Goal: Transaction & Acquisition: Subscribe to service/newsletter

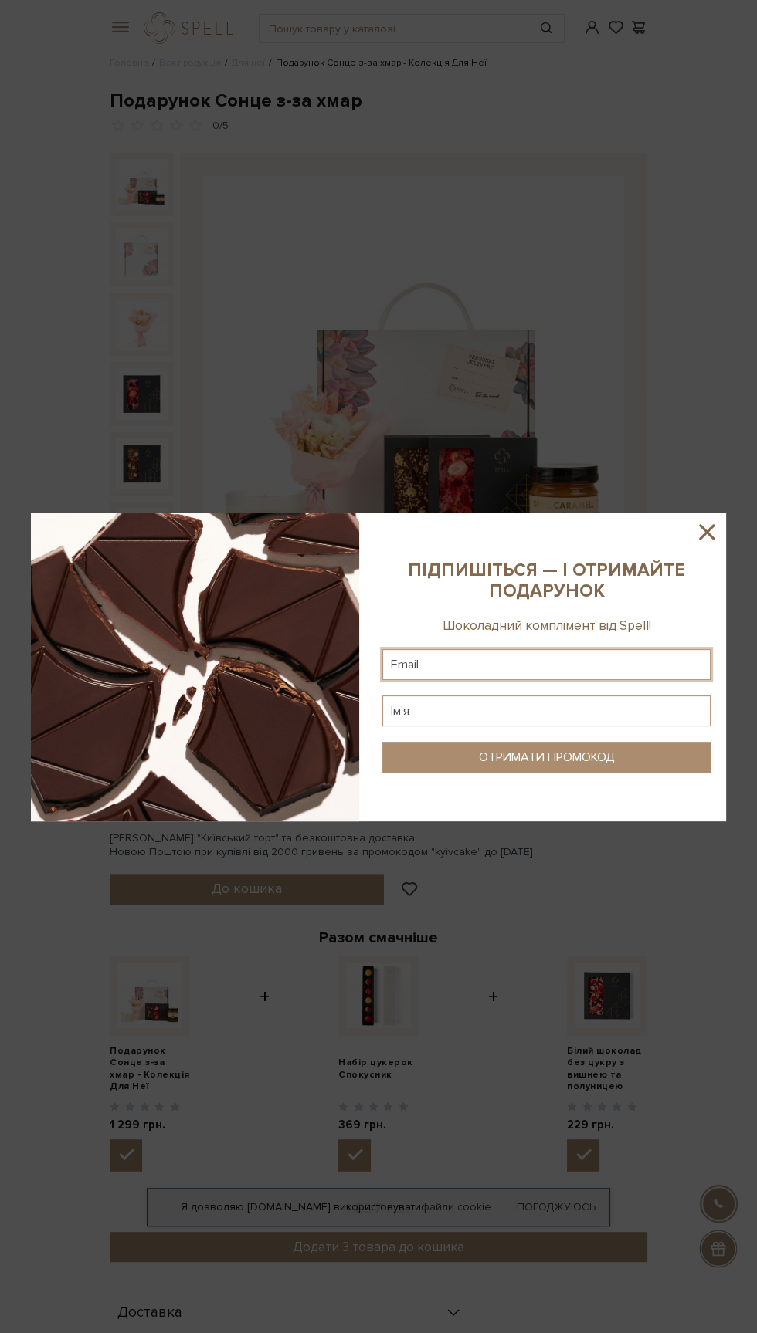
click at [423, 665] on input "text" at bounding box center [546, 664] width 328 height 31
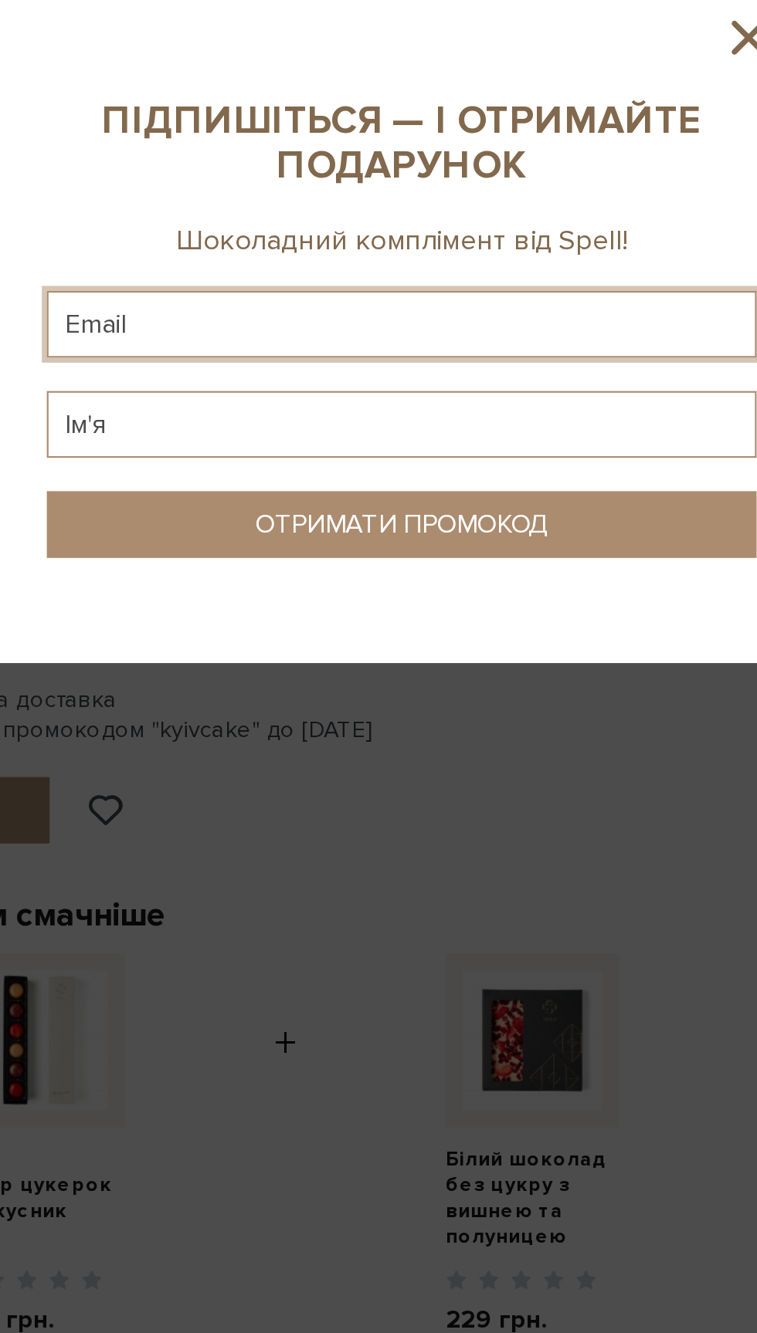
type input "[EMAIL_ADDRESS][DOMAIN_NAME]"
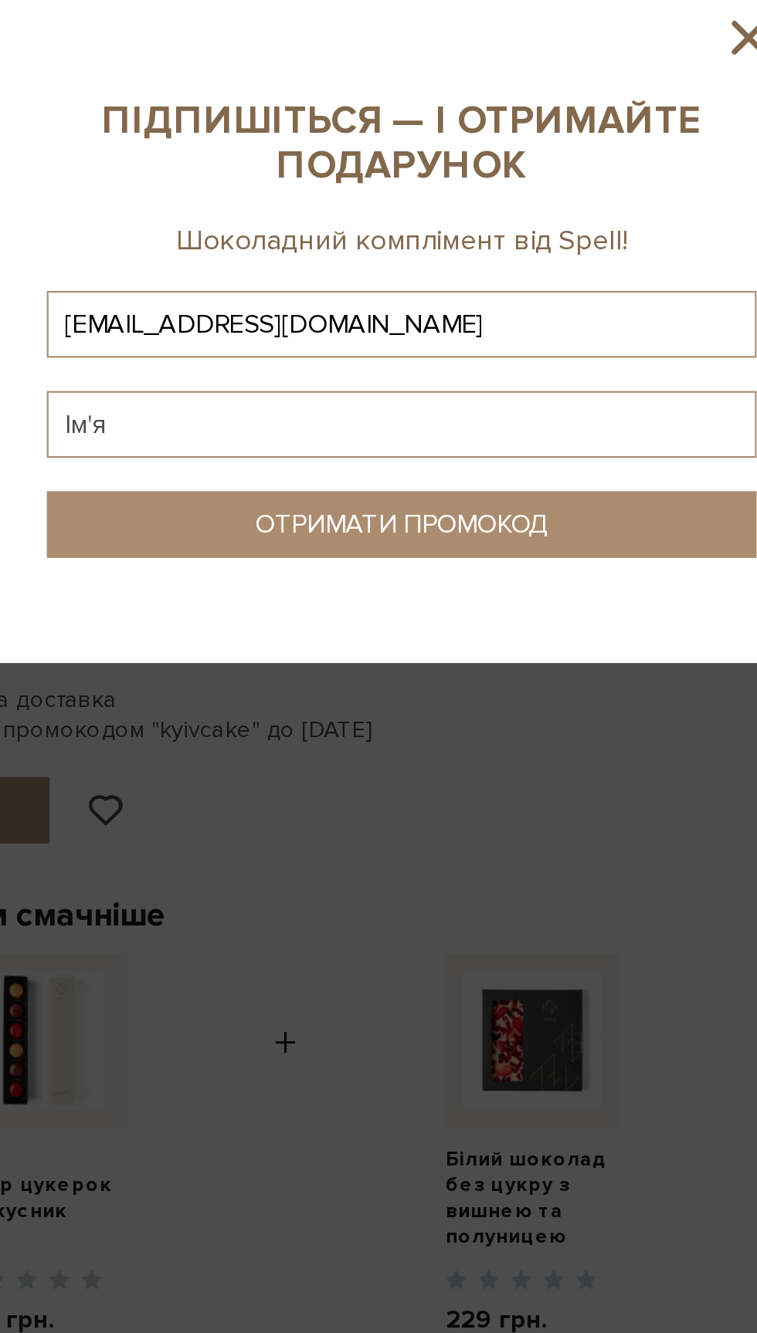
type input "[EMAIL_ADDRESS][DOMAIN_NAME]"
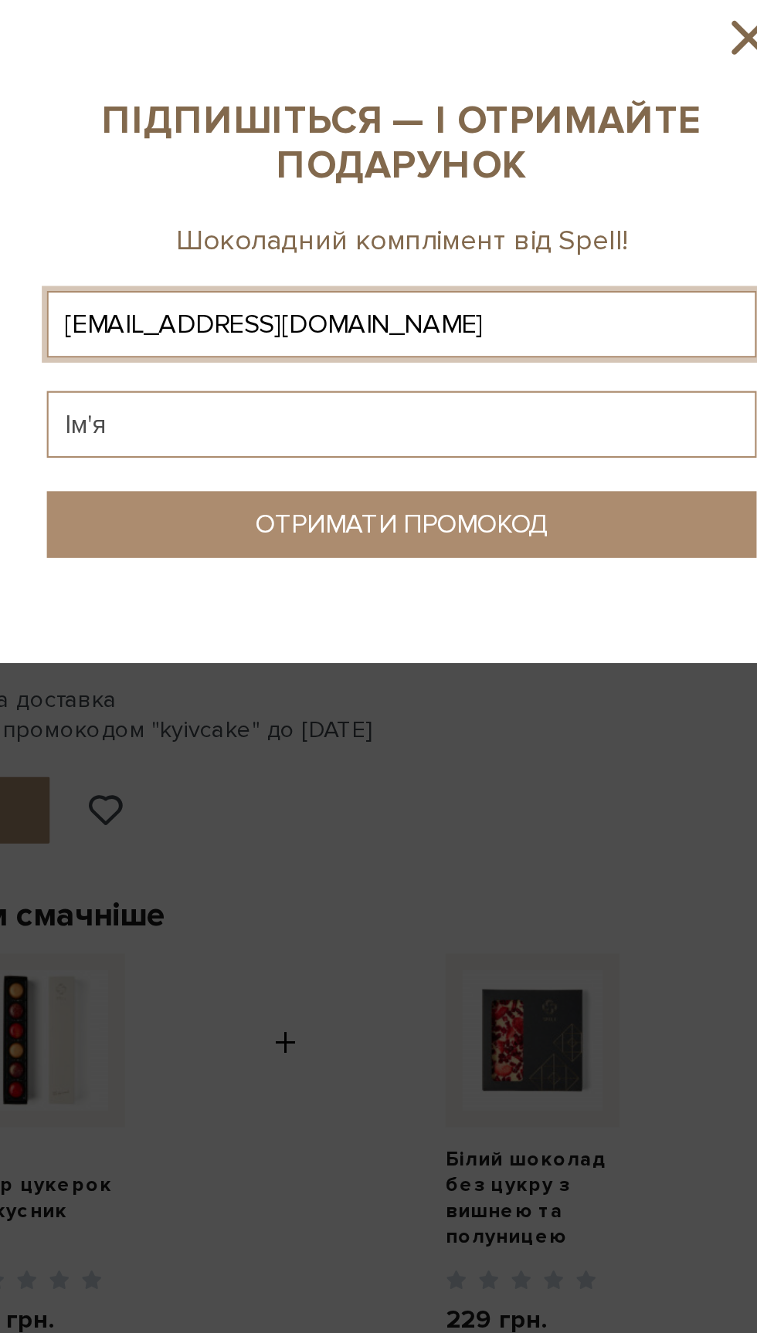
click at [399, 713] on input "text" at bounding box center [546, 711] width 328 height 31
type input "[PERSON_NAME]"
click at [455, 745] on button "ОТРИМАТИ ПРОМОКОД" at bounding box center [546, 757] width 328 height 31
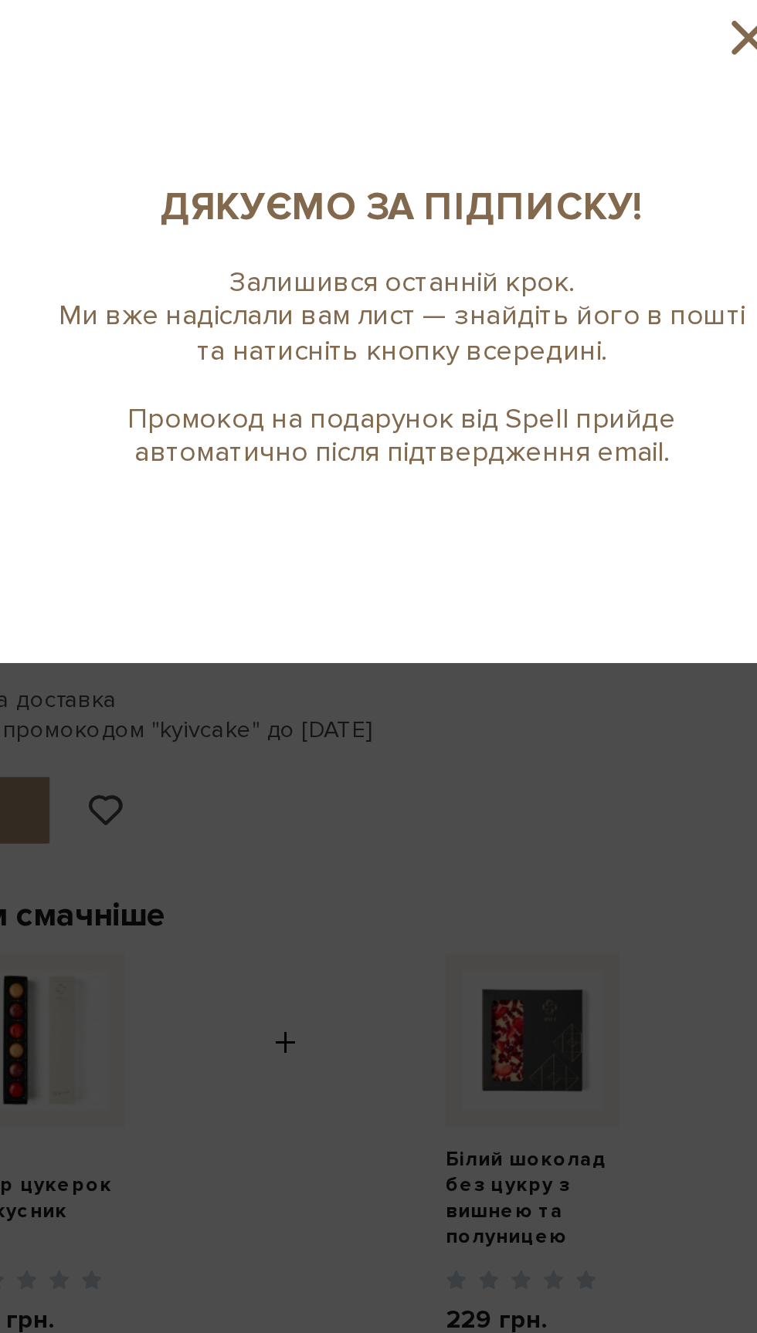
click at [560, 930] on div at bounding box center [378, 666] width 757 height 1333
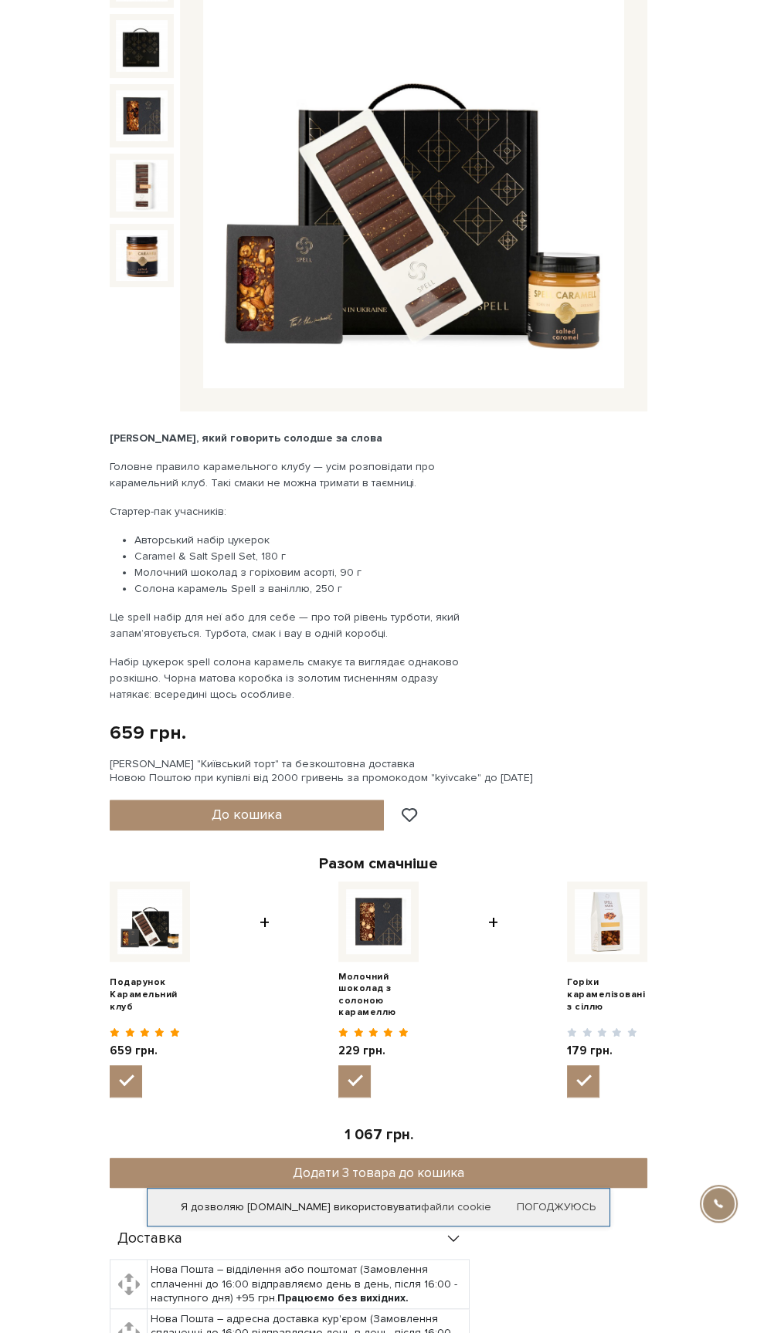
scroll to position [209, 0]
